Goal: Task Accomplishment & Management: Manage account settings

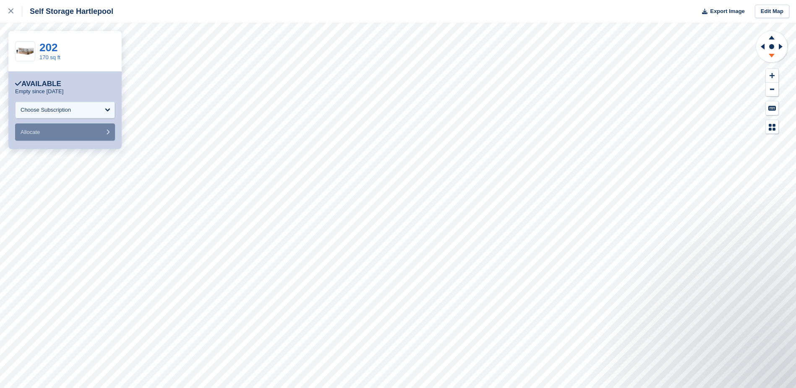
click at [768, 57] on icon at bounding box center [772, 57] width 22 height 10
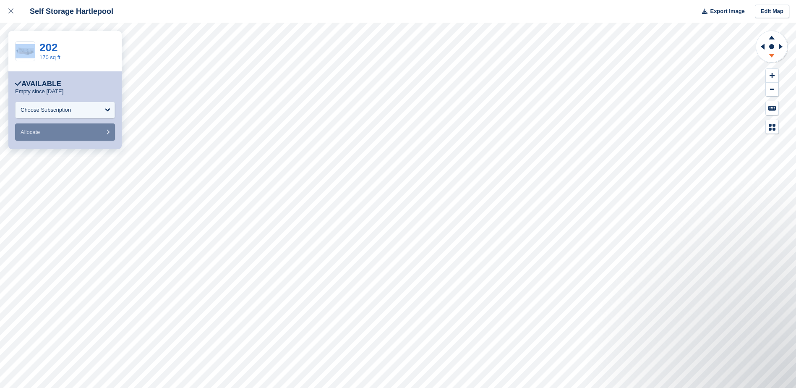
click at [768, 57] on icon at bounding box center [772, 57] width 22 height 10
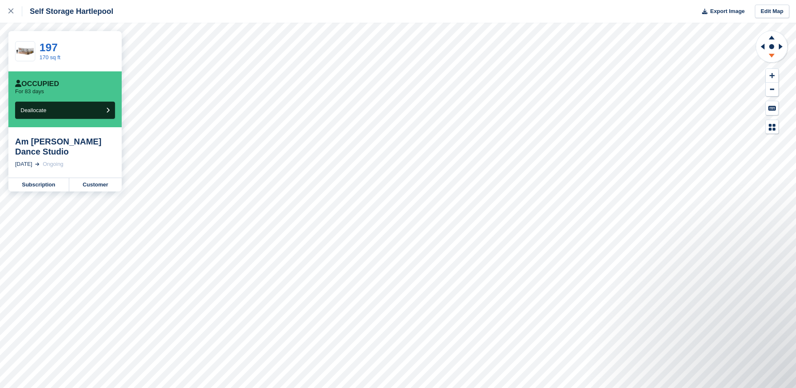
click at [768, 60] on icon at bounding box center [772, 57] width 22 height 10
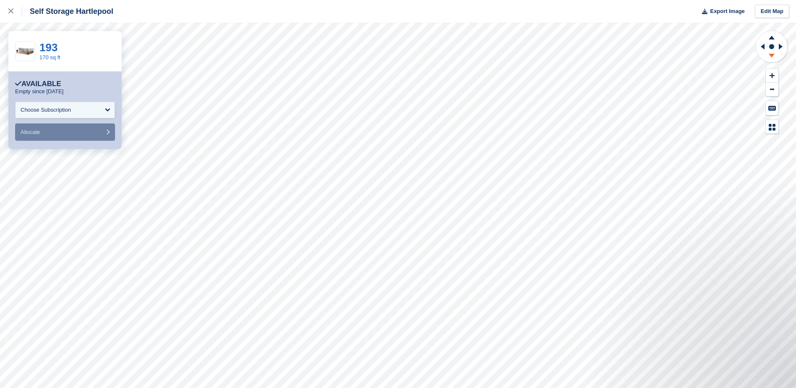
click at [772, 57] on icon at bounding box center [772, 56] width 6 height 4
